Goal: Find specific page/section: Find specific page/section

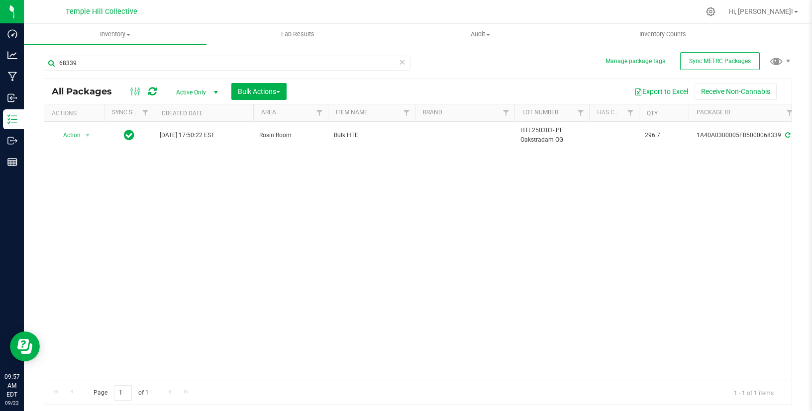
click at [135, 52] on div "68339" at bounding box center [231, 63] width 374 height 32
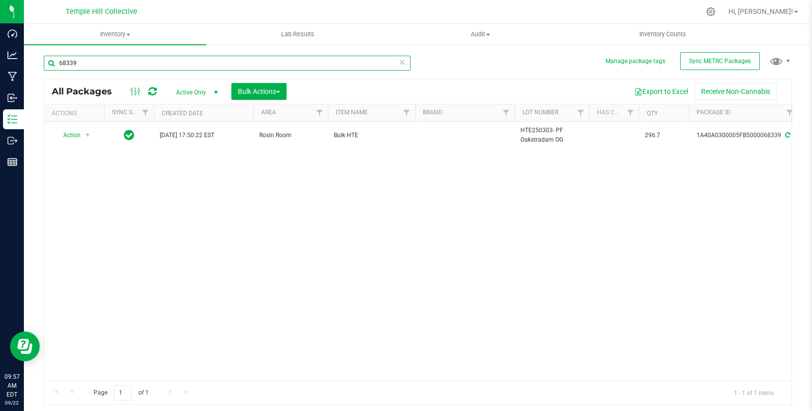
click at [135, 60] on input "68339" at bounding box center [227, 63] width 366 height 15
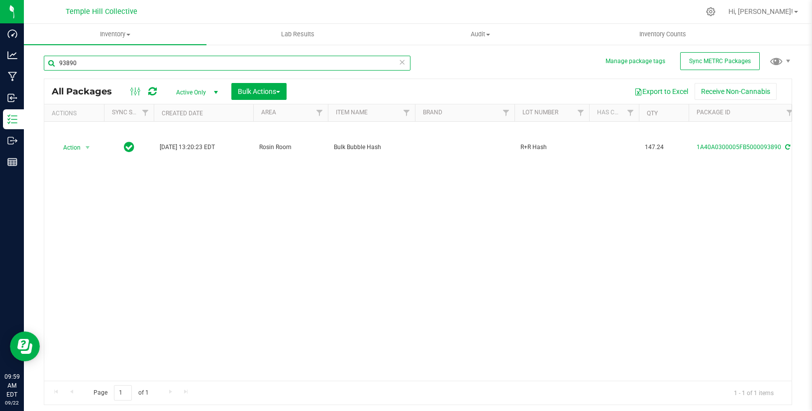
click at [145, 63] on input "93890" at bounding box center [227, 63] width 366 height 15
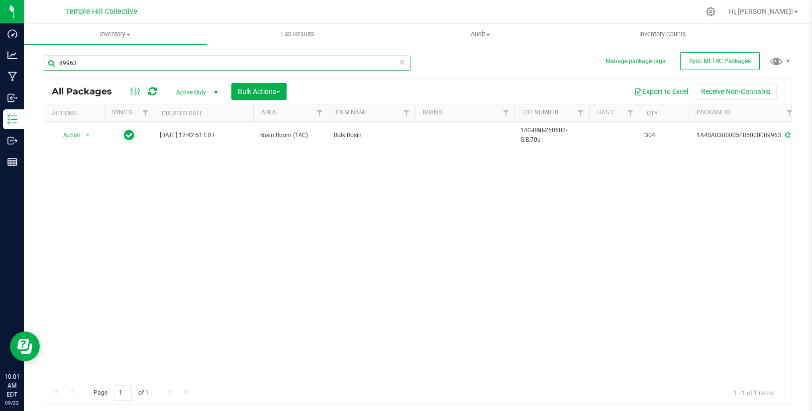
click at [188, 60] on input "89963" at bounding box center [227, 63] width 366 height 15
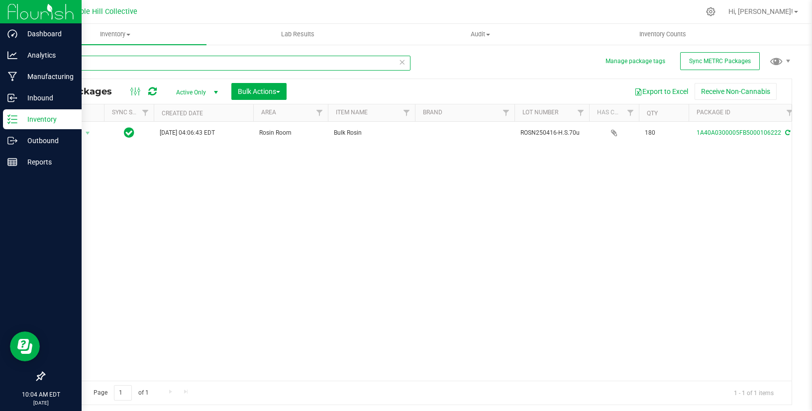
type input "106222"
